Goal: Information Seeking & Learning: Learn about a topic

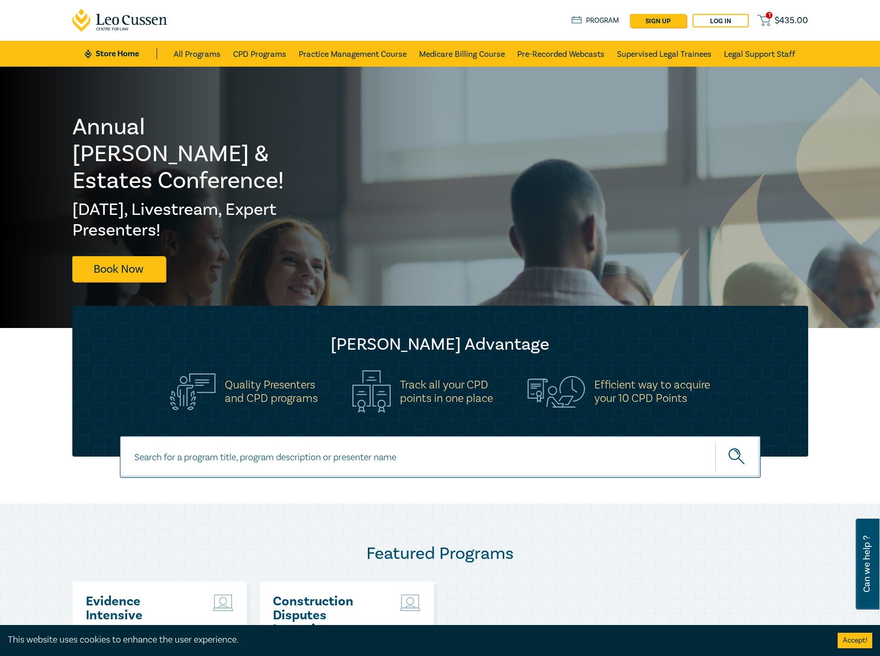
click at [202, 455] on input at bounding box center [440, 457] width 640 height 42
type input "i25058"
click at [715, 441] on button "submit" at bounding box center [737, 457] width 45 height 32
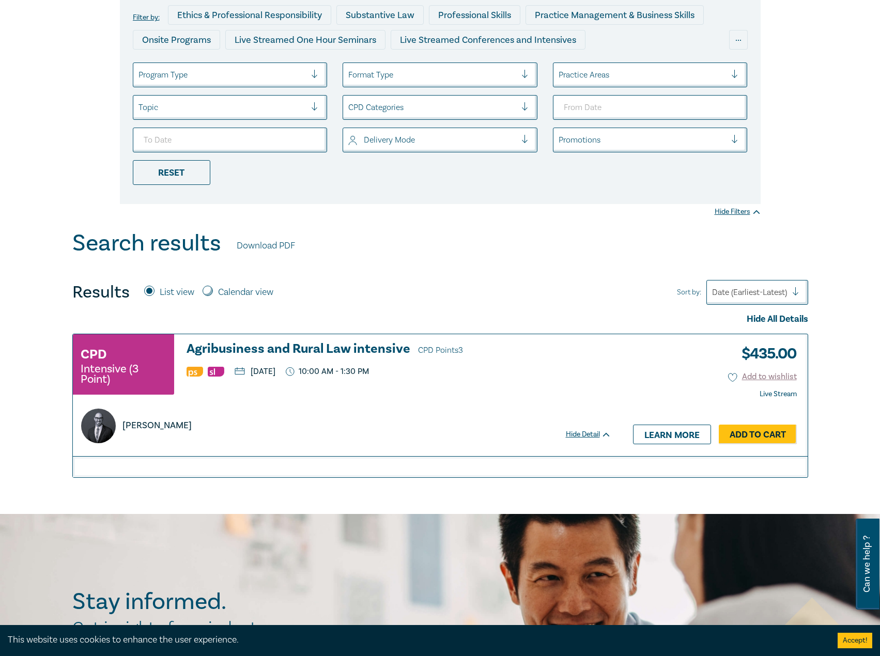
scroll to position [155, 0]
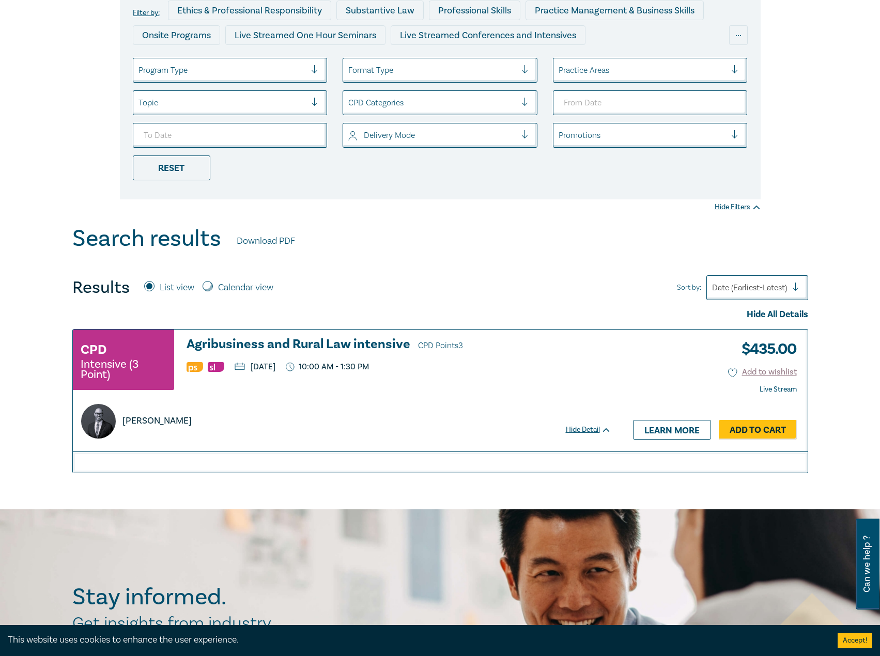
click at [316, 339] on h3 "Agribusiness and Rural Law intensive CPD Points 3" at bounding box center [398, 344] width 425 height 15
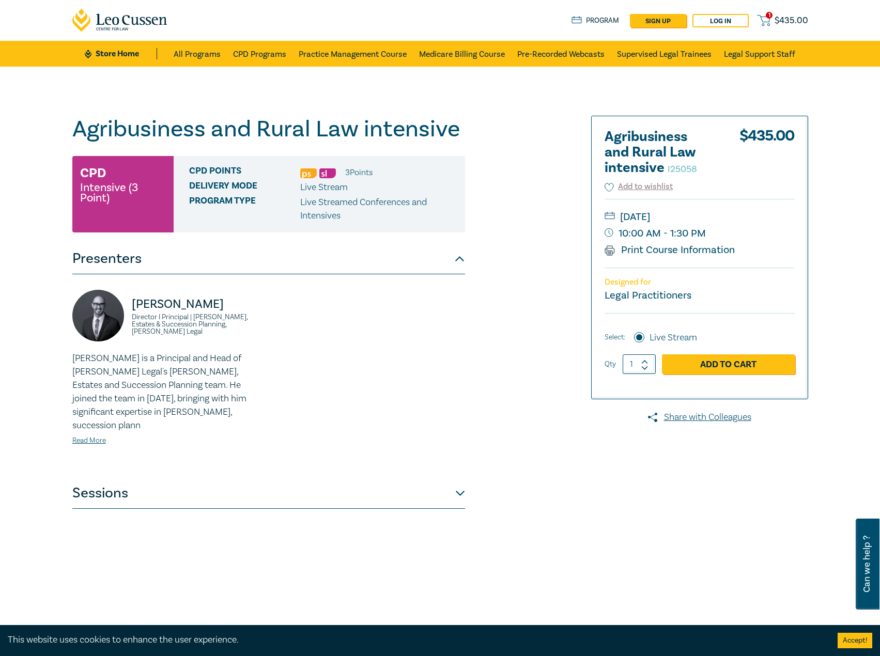
click at [194, 461] on div "Stefan Manche Director I Principal | Wills, Estates & Succession Planning, Coul…" at bounding box center [268, 376] width 393 height 204
click at [181, 478] on button "Sessions" at bounding box center [268, 493] width 393 height 31
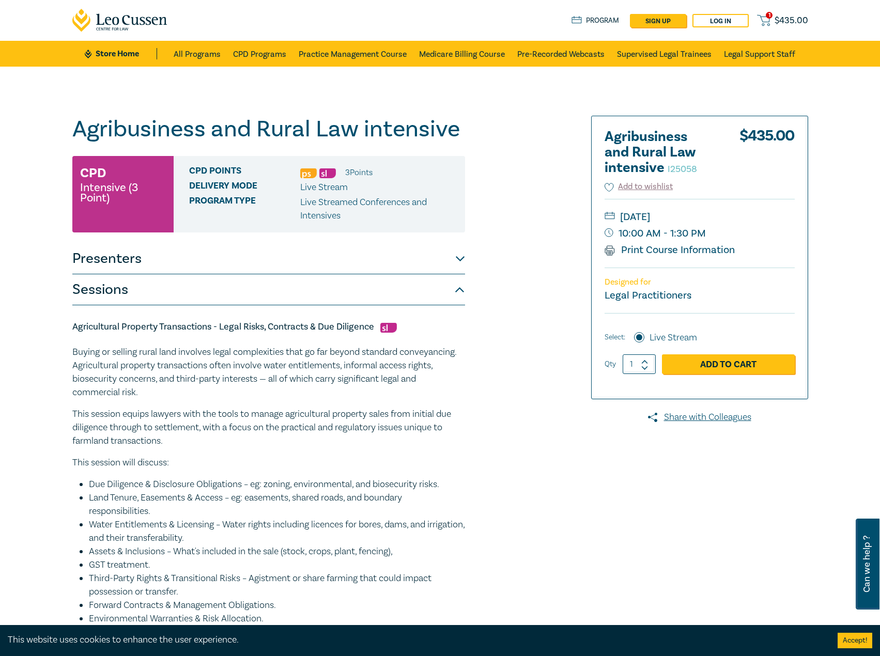
click at [196, 282] on button "Sessions" at bounding box center [268, 289] width 393 height 31
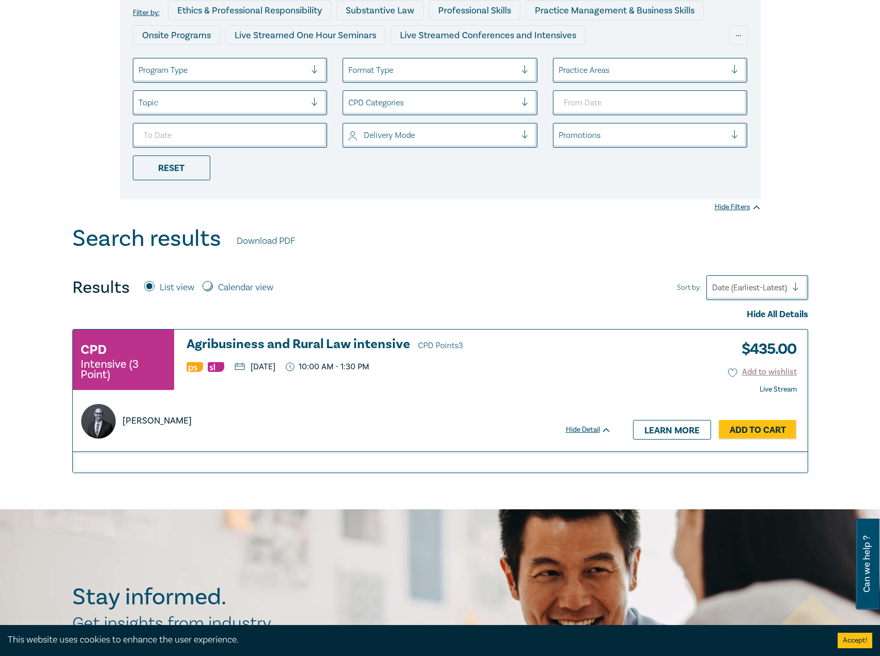
click at [256, 341] on h3 "Agribusiness and Rural Law intensive CPD Points 3" at bounding box center [398, 344] width 425 height 15
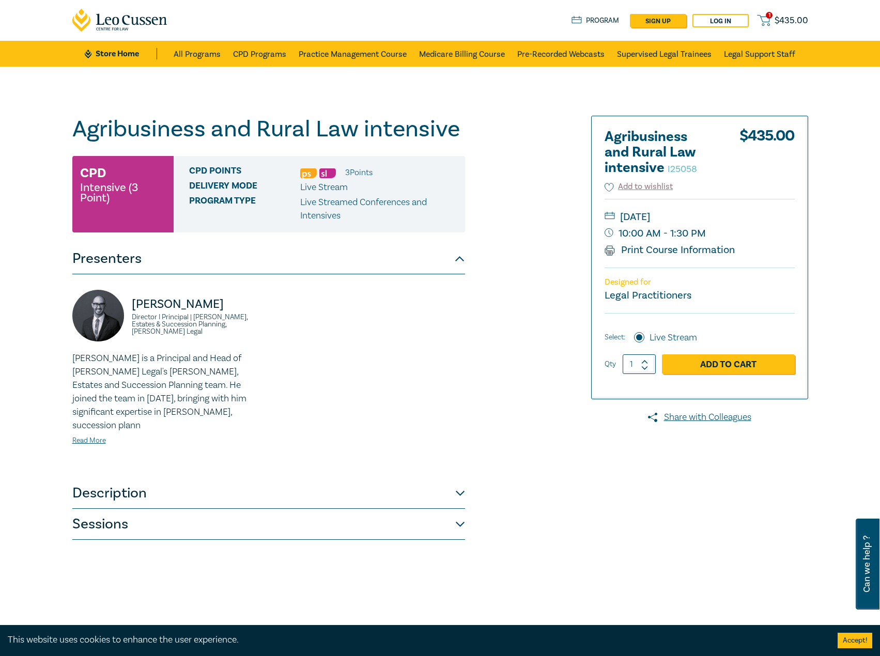
click at [191, 486] on button "Description" at bounding box center [268, 493] width 393 height 31
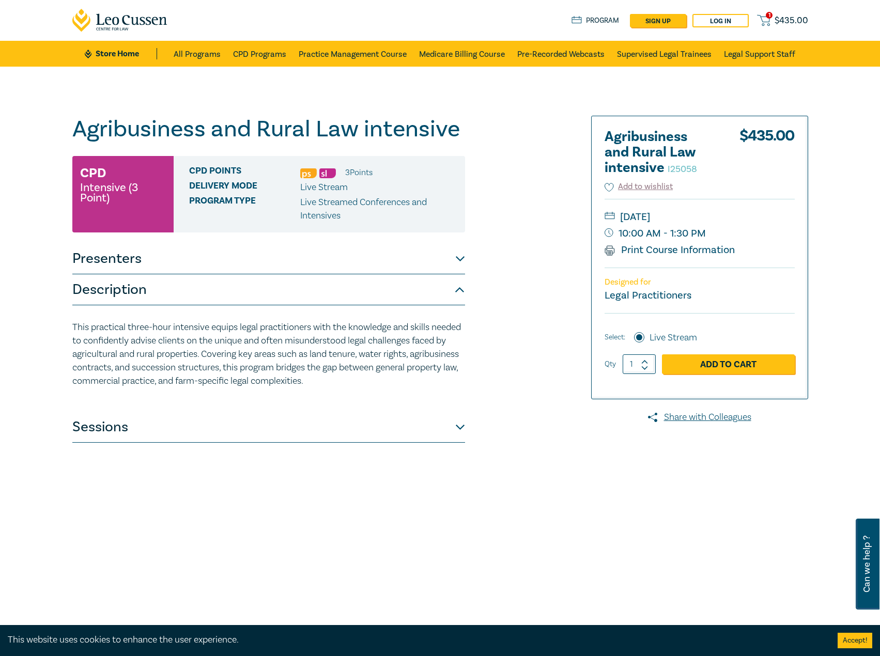
click at [173, 288] on button "Description" at bounding box center [268, 289] width 393 height 31
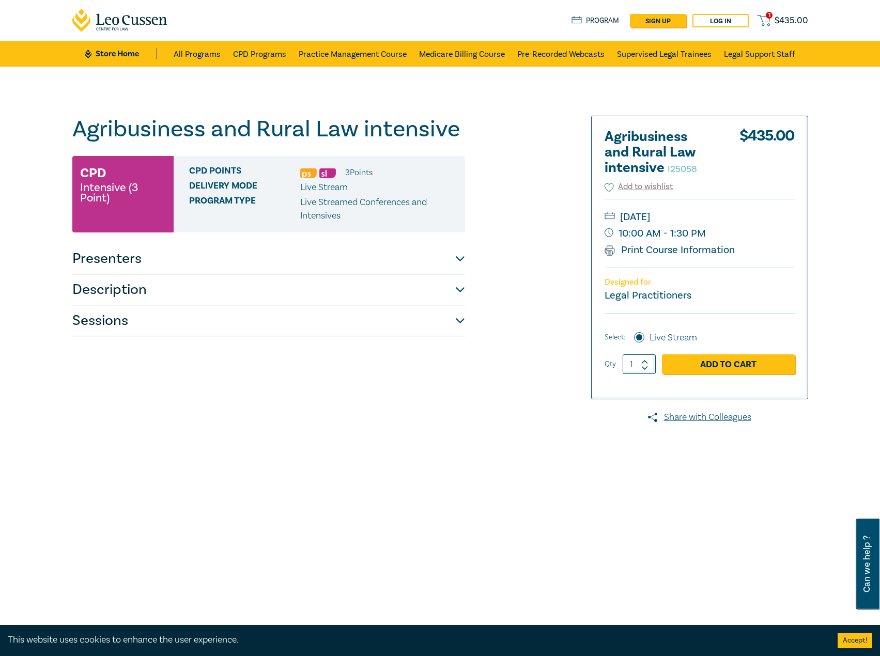
click at [173, 288] on button "Description" at bounding box center [268, 289] width 393 height 31
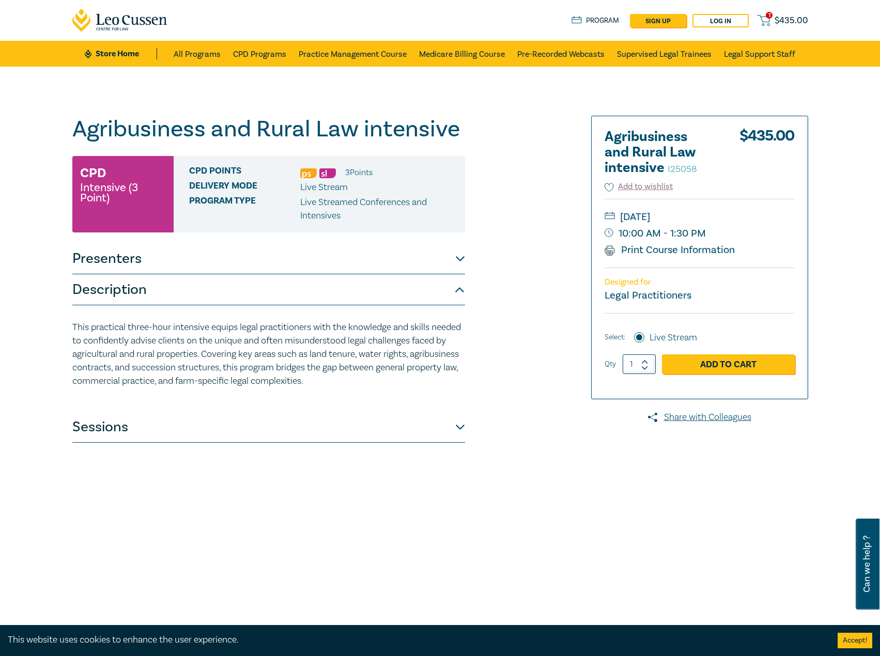
click at [399, 286] on button "Description" at bounding box center [268, 289] width 393 height 31
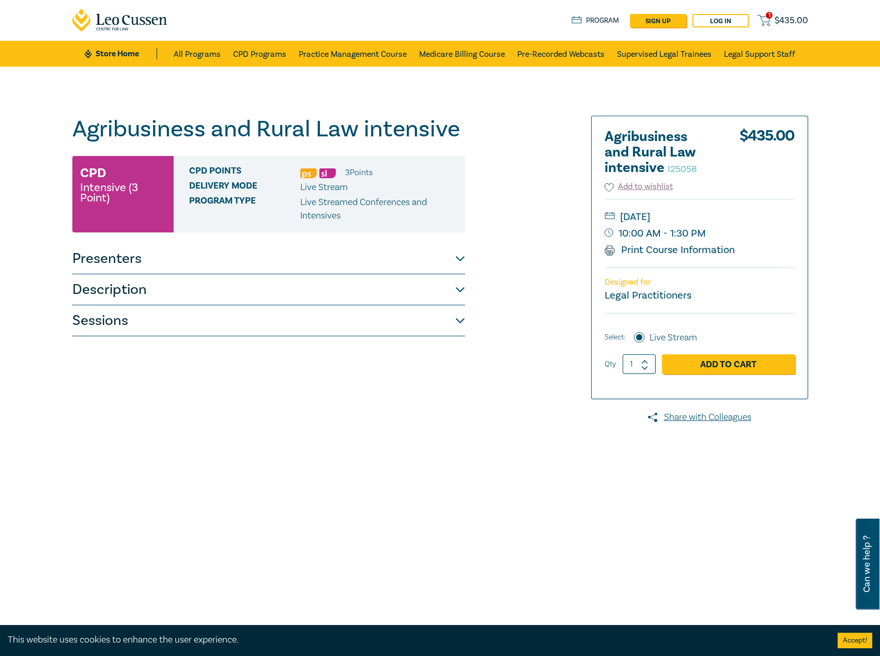
click at [399, 286] on button "Description" at bounding box center [268, 289] width 393 height 31
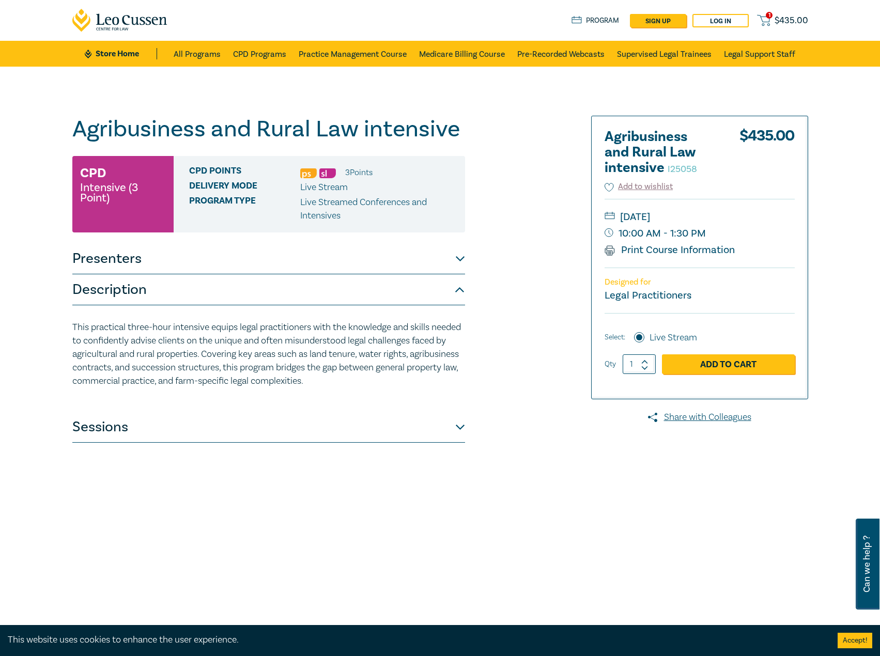
click at [382, 295] on button "Description" at bounding box center [268, 289] width 393 height 31
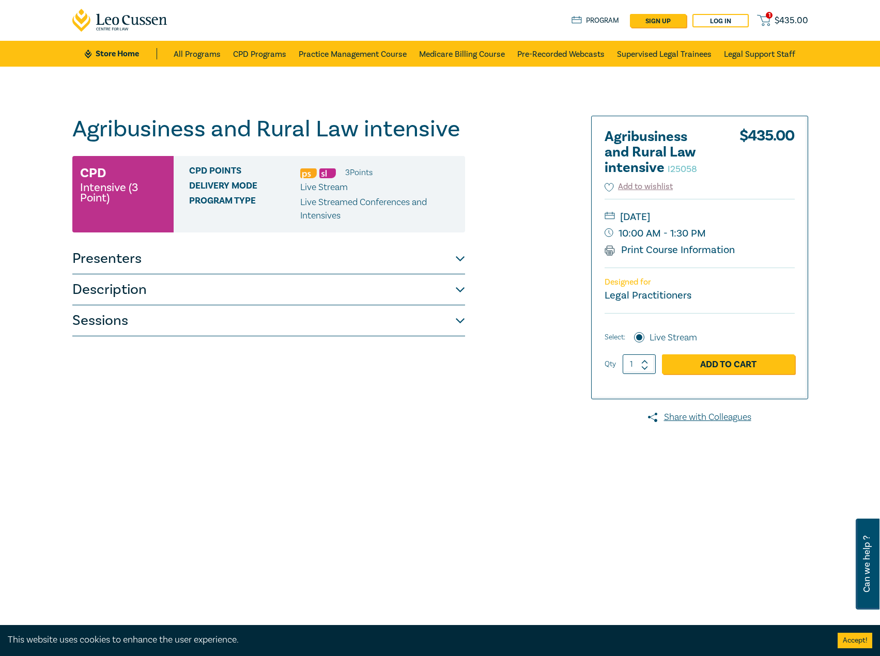
click at [382, 295] on button "Description" at bounding box center [268, 289] width 393 height 31
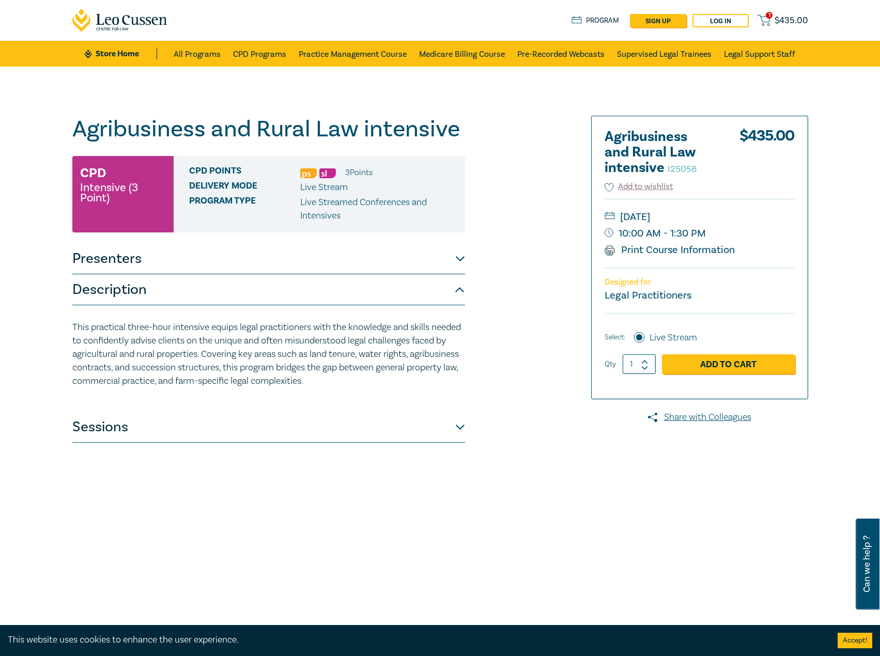
click at [382, 295] on button "Description" at bounding box center [268, 289] width 393 height 31
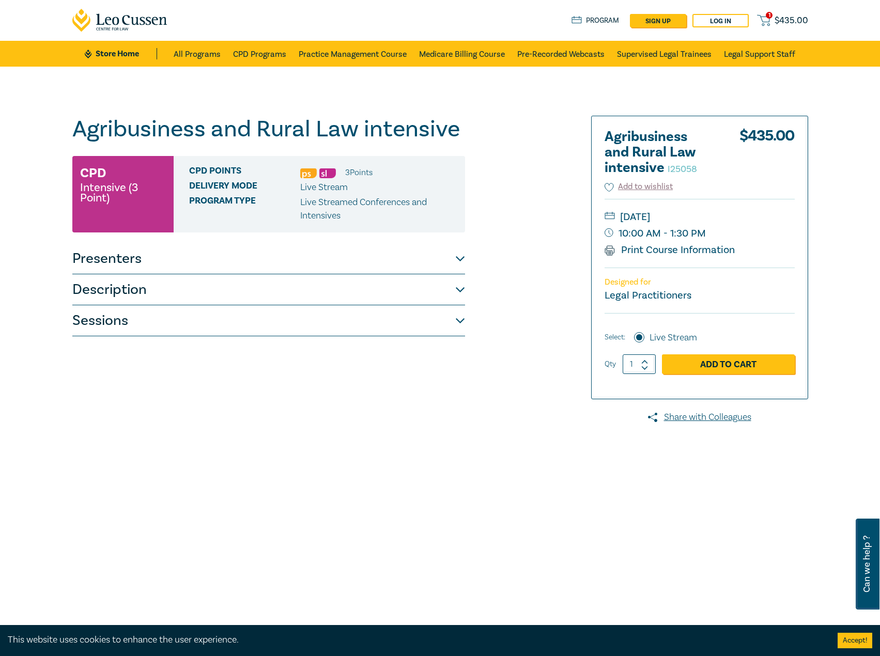
click at [382, 295] on button "Description" at bounding box center [268, 289] width 393 height 31
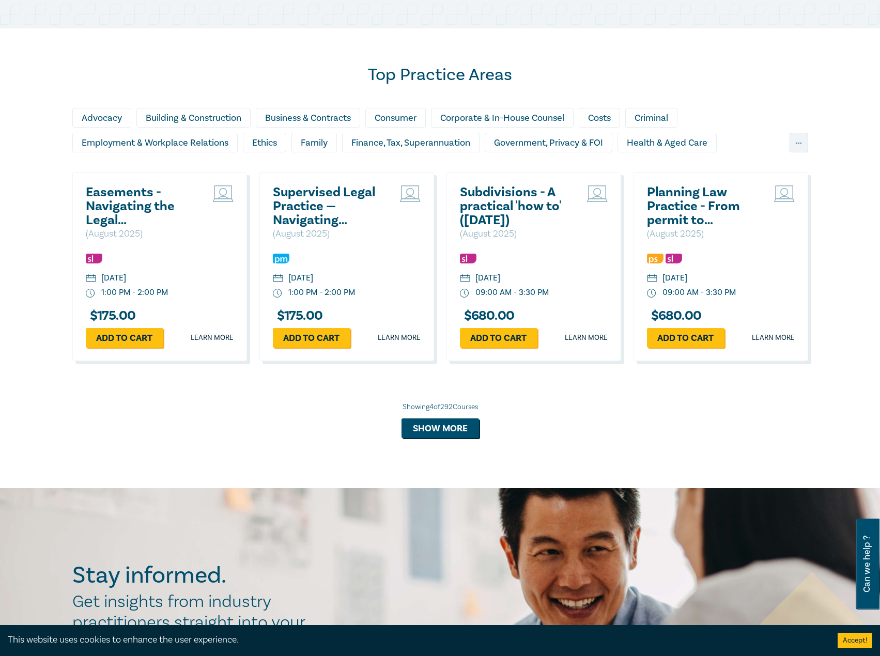
scroll to position [826, 0]
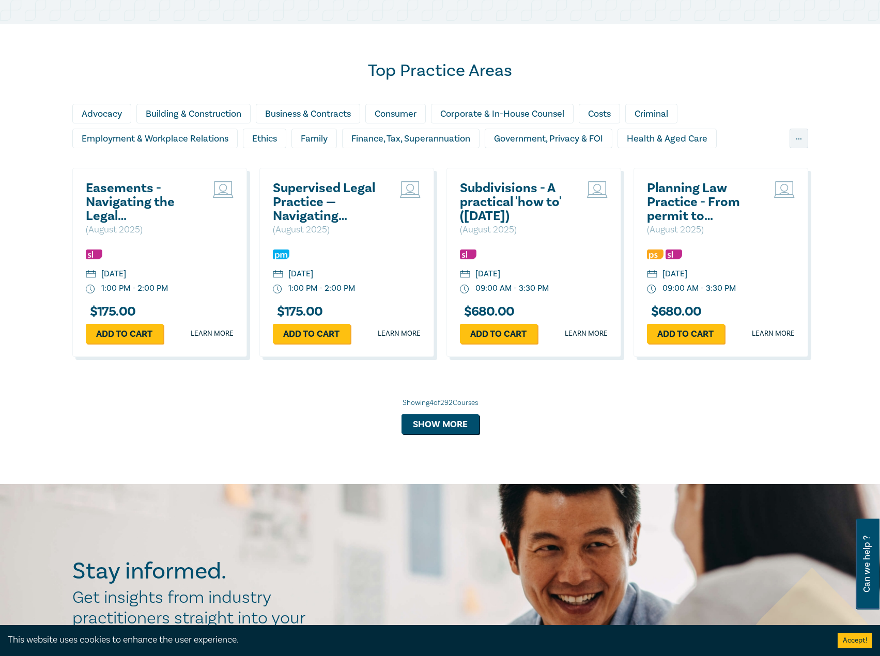
click at [83, 186] on div "Easements - Navigating the Legal Complexities ( [DATE] ) [DATE] 1:00 PM - 2:00 …" at bounding box center [159, 262] width 175 height 189
click at [110, 194] on h2 "Easements - Navigating the Legal Complexities" at bounding box center [141, 202] width 111 height 42
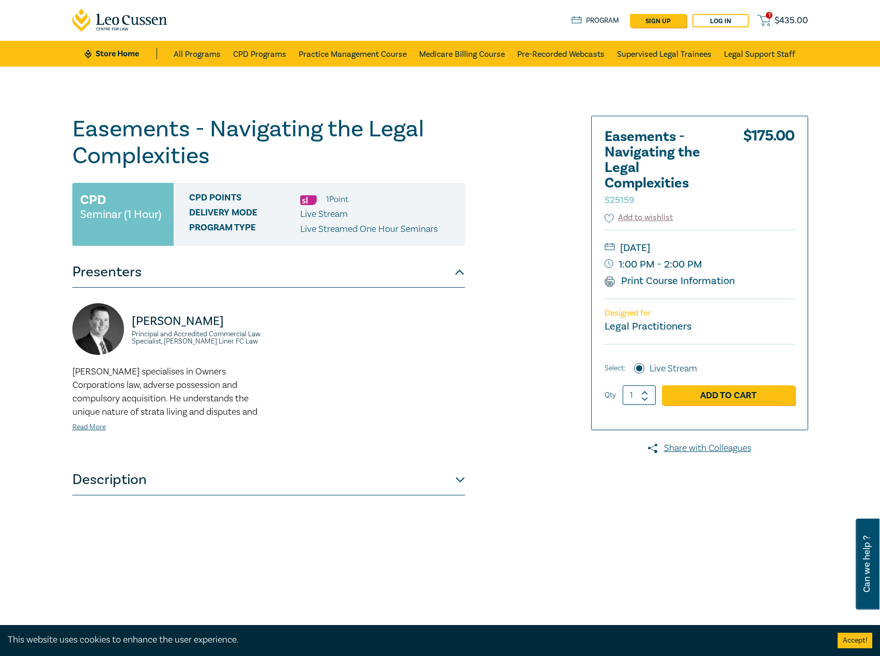
click at [300, 498] on div "Easements - Navigating the Legal Complexities S25159 CPD Seminar (1 Hour) CPD P…" at bounding box center [268, 374] width 393 height 517
click at [308, 479] on button "Description" at bounding box center [268, 479] width 393 height 31
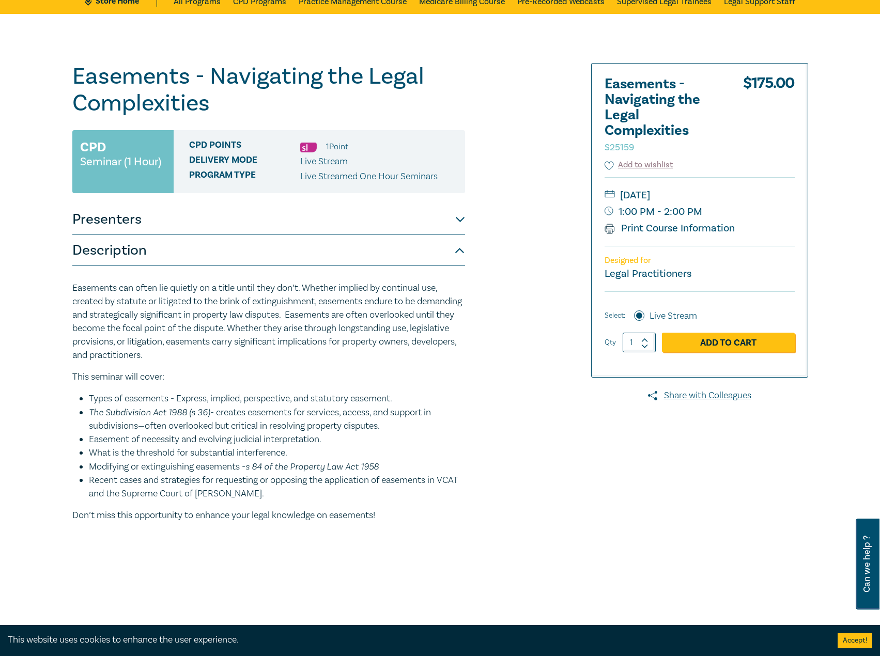
scroll to position [52, 0]
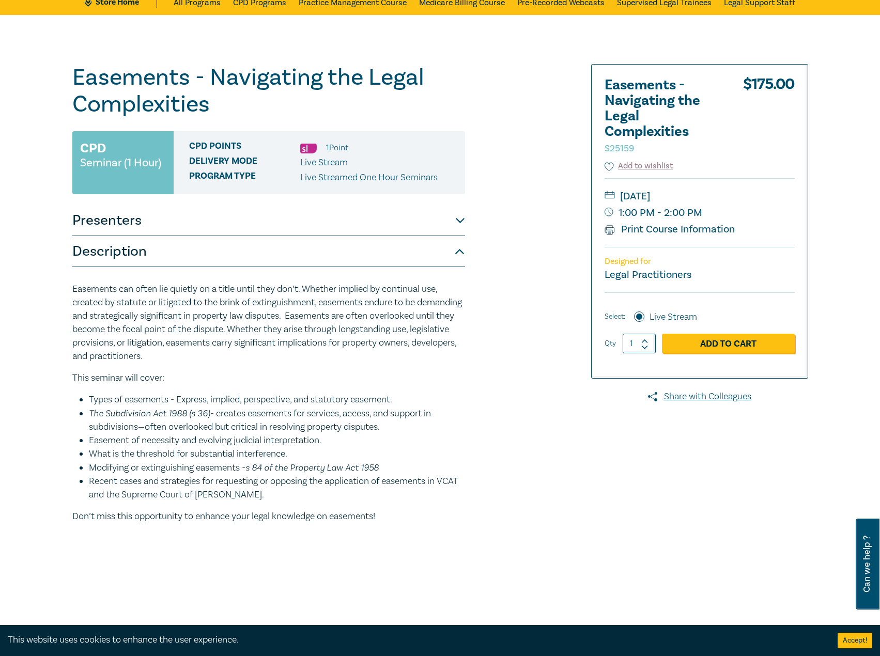
click at [305, 228] on button "Presenters" at bounding box center [268, 220] width 393 height 31
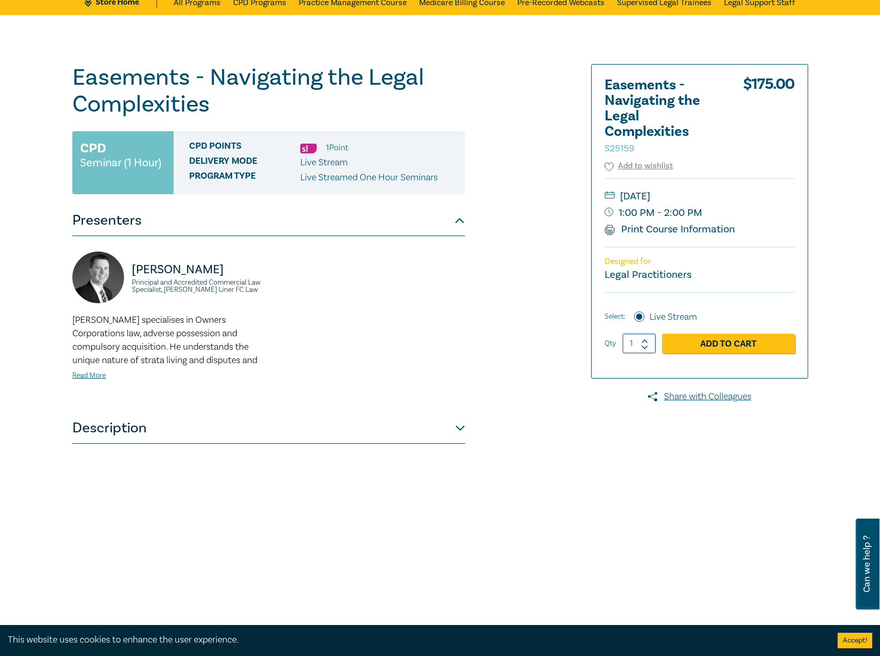
click at [305, 228] on button "Presenters" at bounding box center [268, 220] width 393 height 31
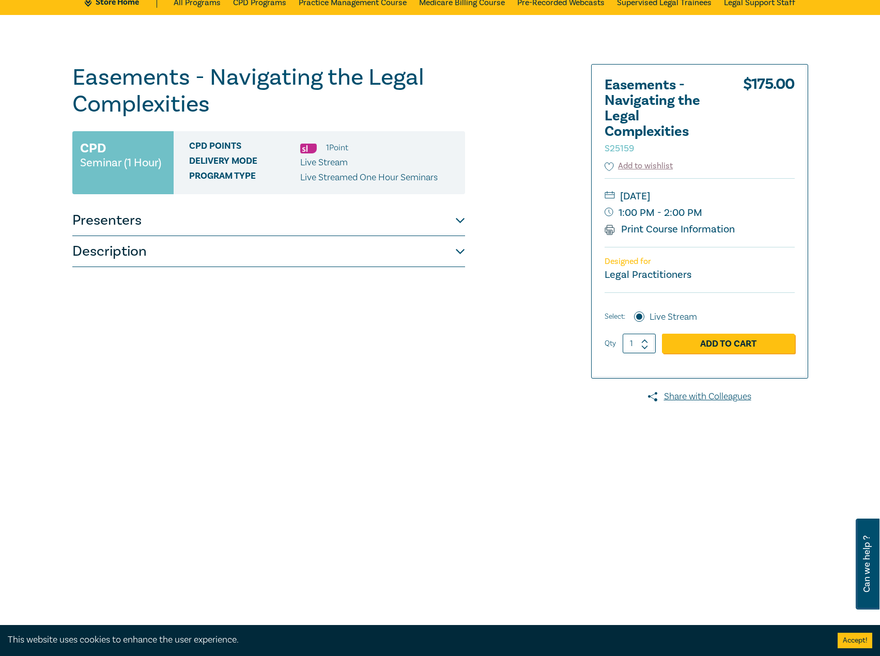
click at [305, 228] on button "Presenters" at bounding box center [268, 220] width 393 height 31
